Goal: Navigation & Orientation: Find specific page/section

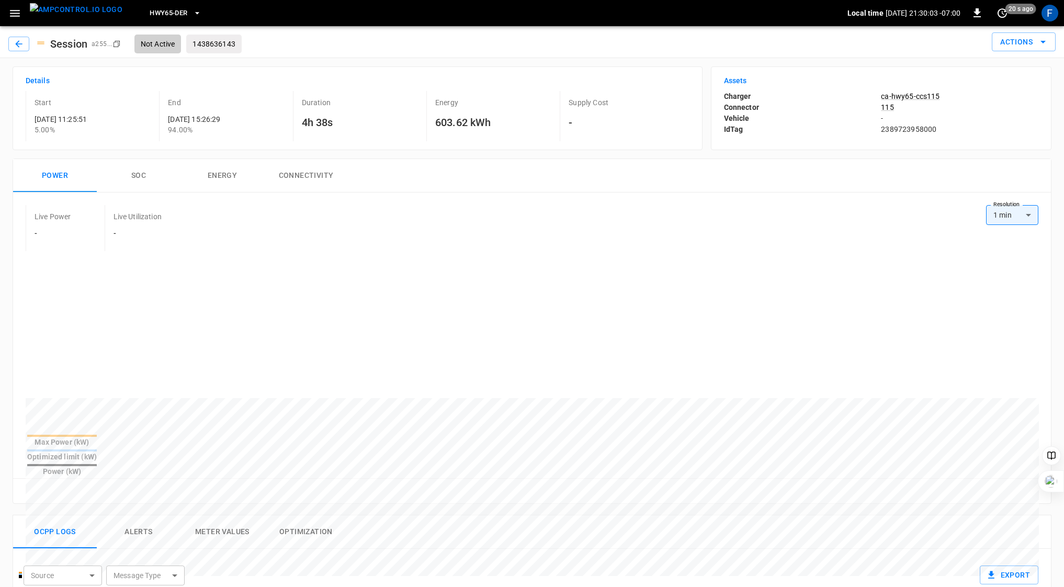
scroll to position [2836, 0]
click at [13, 12] on icon "button" at bounding box center [14, 13] width 13 height 13
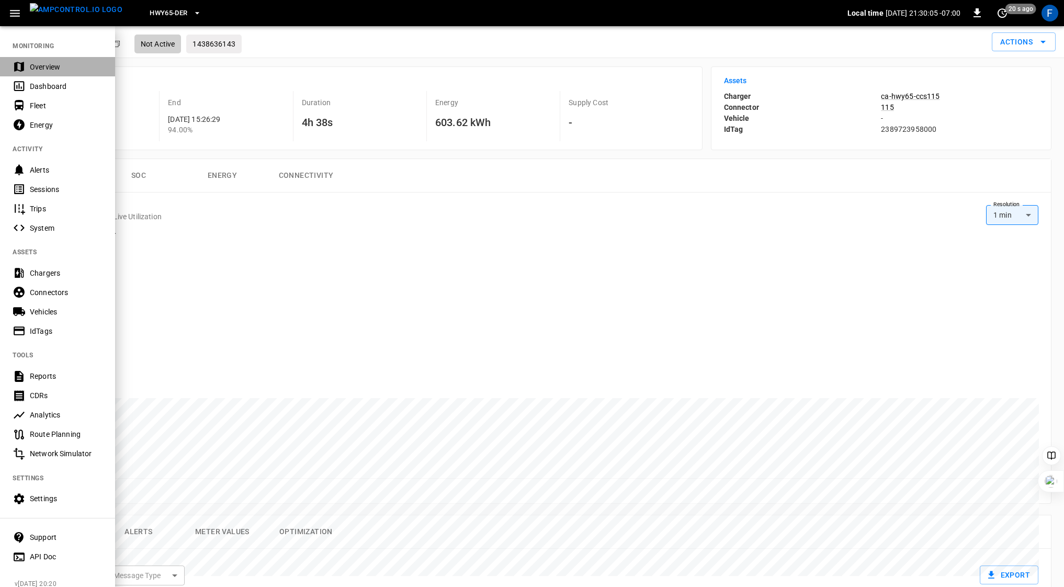
click at [40, 59] on div "Overview" at bounding box center [57, 66] width 115 height 19
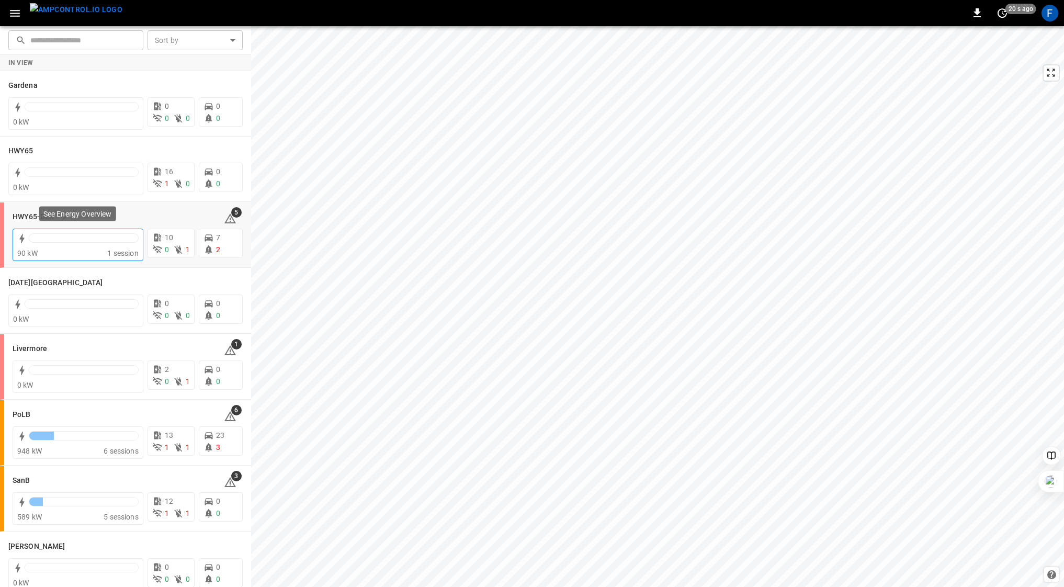
click at [67, 239] on div at bounding box center [84, 237] width 110 height 9
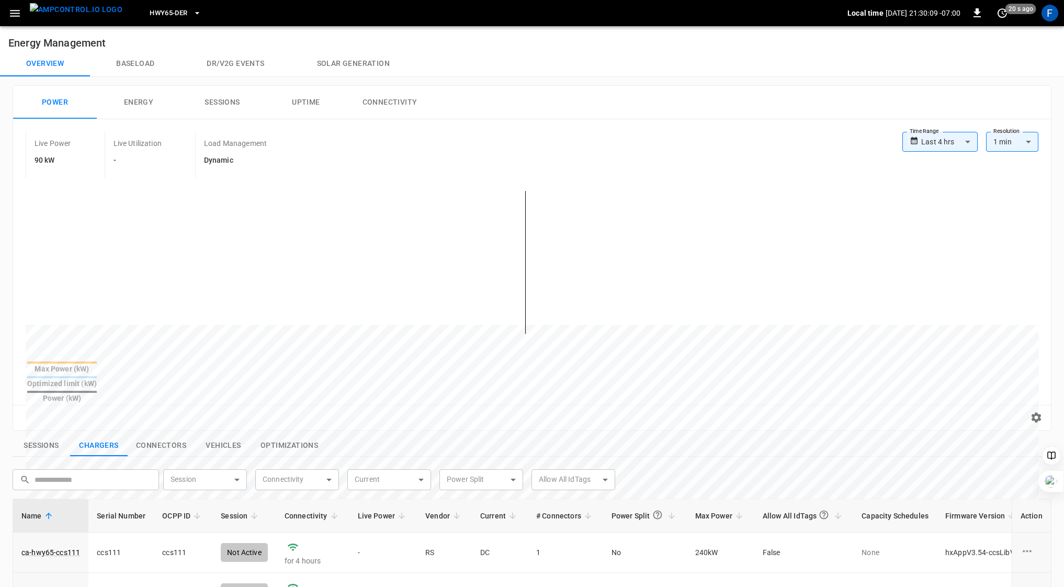
scroll to position [337, 0]
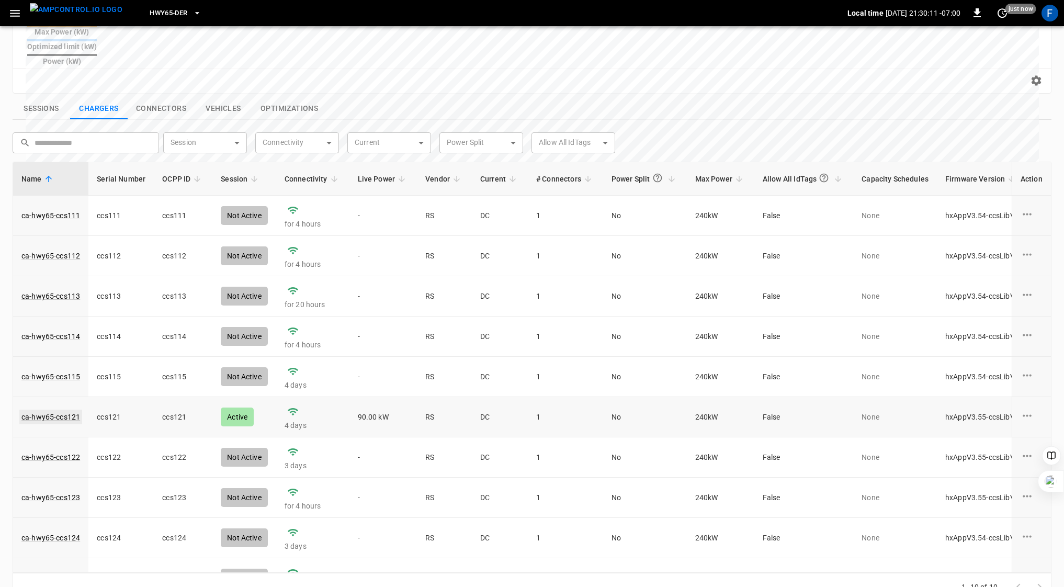
click at [56, 409] on link "ca-hwy65-ccs121" at bounding box center [50, 416] width 63 height 15
